Goal: Information Seeking & Learning: Learn about a topic

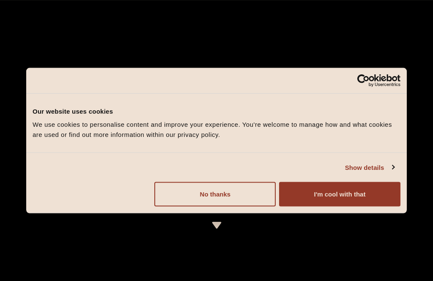
click at [255, 190] on button "No thanks" at bounding box center [214, 194] width 121 height 25
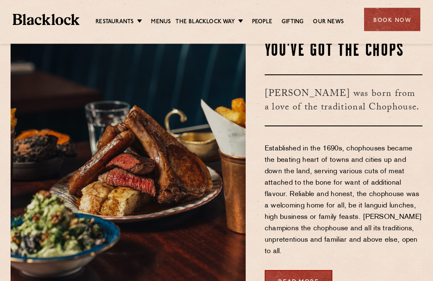
scroll to position [267, 0]
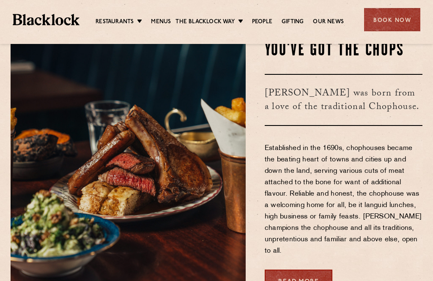
click at [271, 281] on div "You've Got The Chops Blacklock was born from a love of the traditional Chophous…" at bounding box center [340, 166] width 177 height 253
click at [165, 22] on link "Menus" at bounding box center [161, 22] width 20 height 8
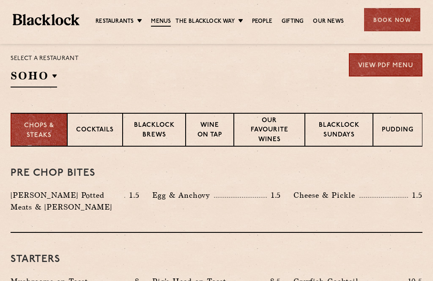
scroll to position [273, 0]
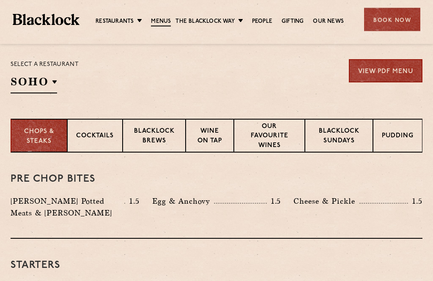
click at [61, 85] on div "Select a restaurant [GEOGRAPHIC_DATA] [GEOGRAPHIC_DATA] [GEOGRAPHIC_DATA] [GEOG…" at bounding box center [45, 77] width 68 height 34
click at [0, 0] on p "[GEOGRAPHIC_DATA]" at bounding box center [0, 0] width 0 height 0
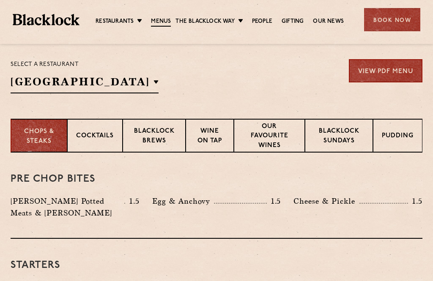
click at [0, 0] on p "[GEOGRAPHIC_DATA]" at bounding box center [0, 0] width 0 height 0
click at [264, 177] on h3 "Pre Chop Bites" at bounding box center [217, 179] width 412 height 11
click at [349, 134] on p "Blacklock Sundays" at bounding box center [339, 137] width 50 height 20
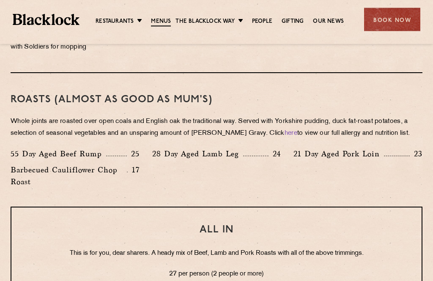
scroll to position [599, 0]
